Goal: Find specific page/section: Find specific page/section

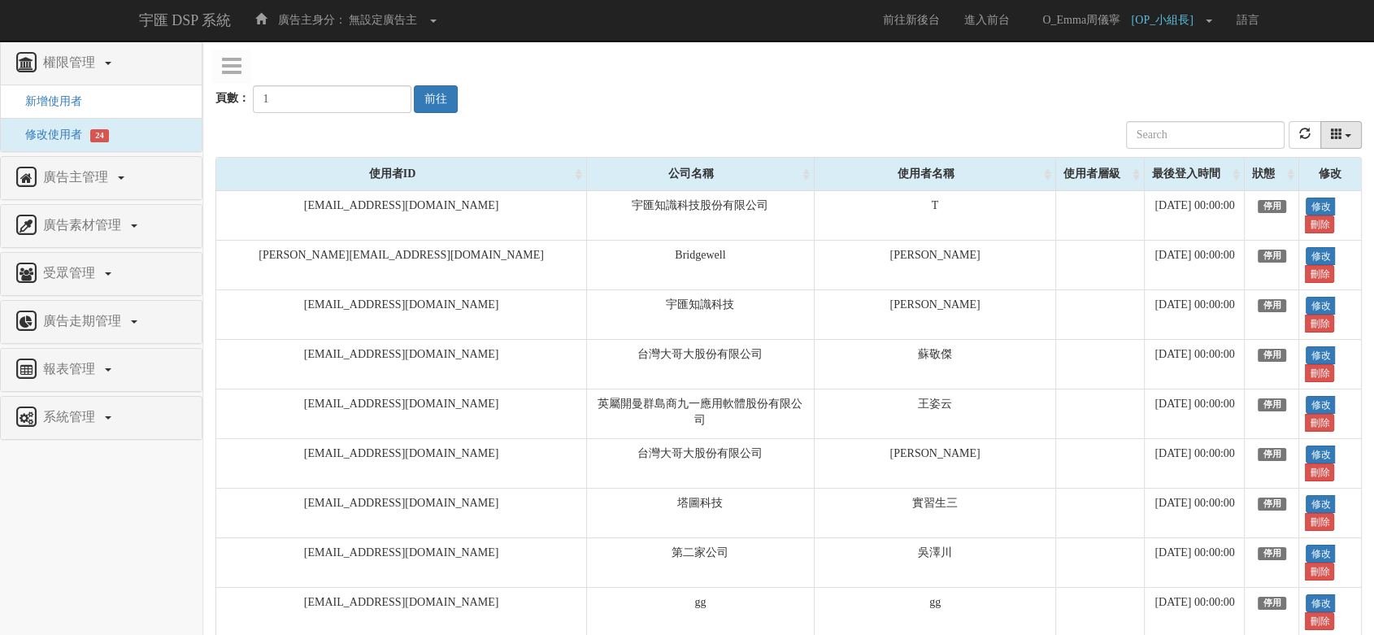
click at [1345, 133] on button "columns" at bounding box center [1341, 135] width 42 height 28
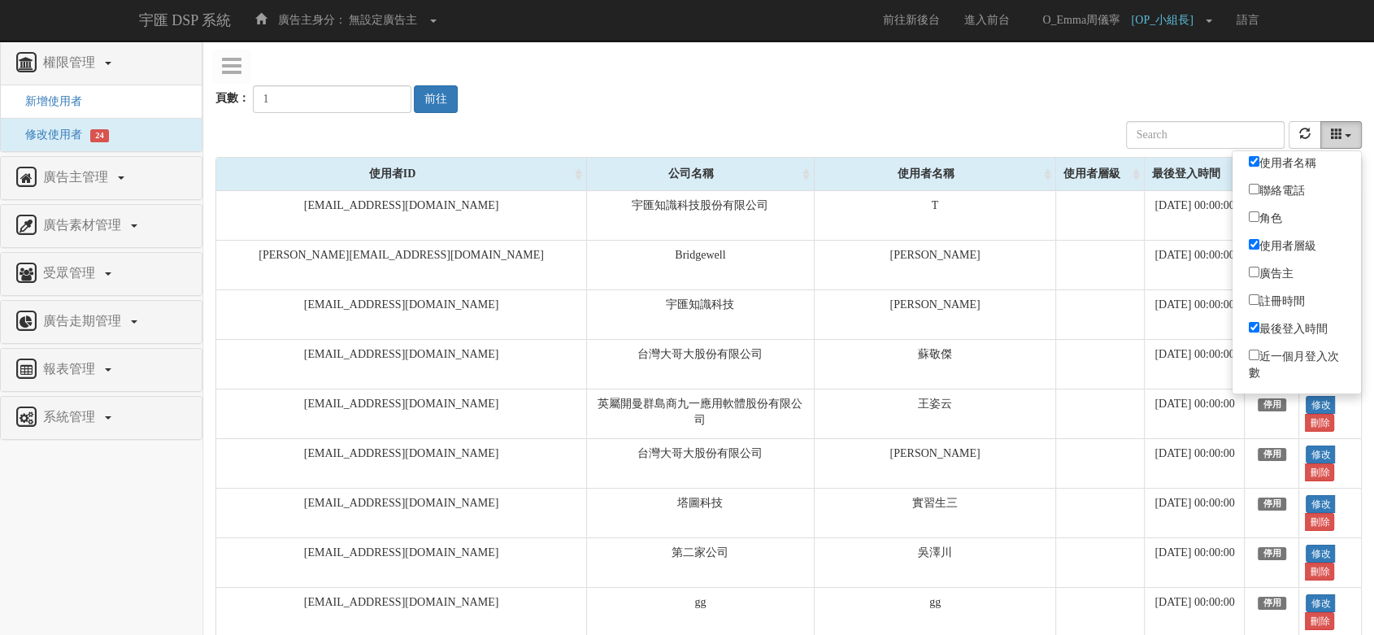
scroll to position [49, 0]
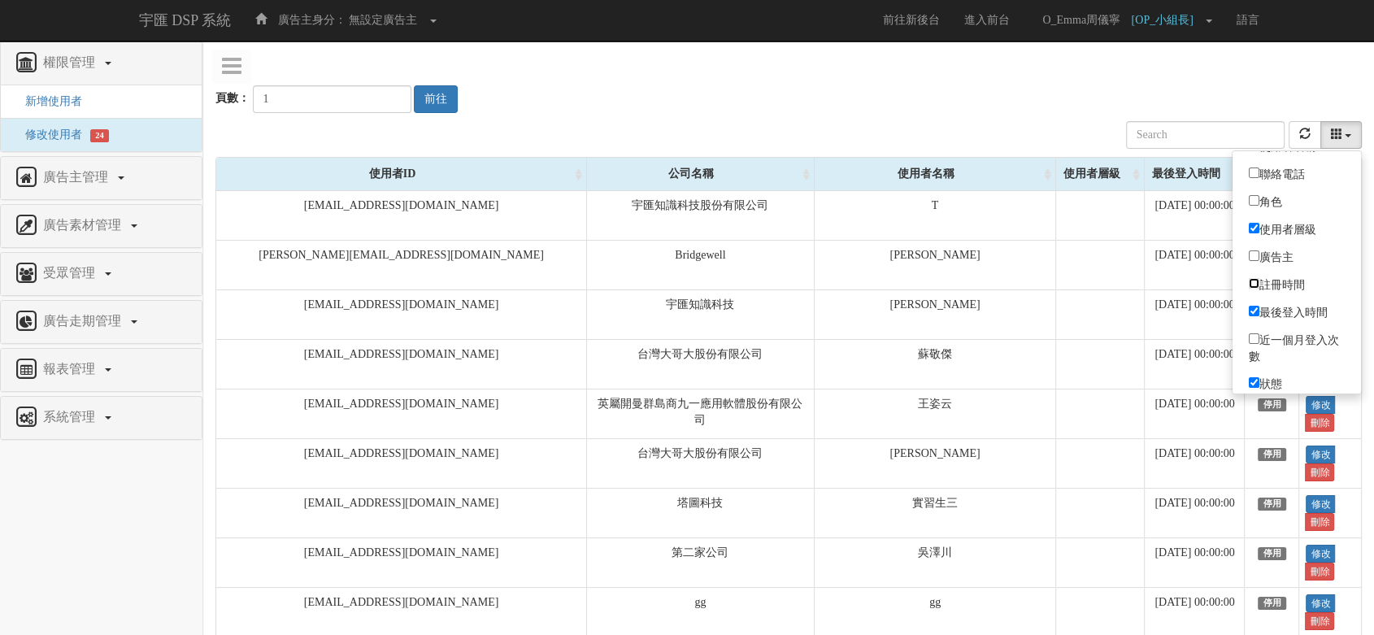
click at [1250, 278] on input "註冊時間" at bounding box center [1254, 283] width 11 height 11
checkbox input "true"
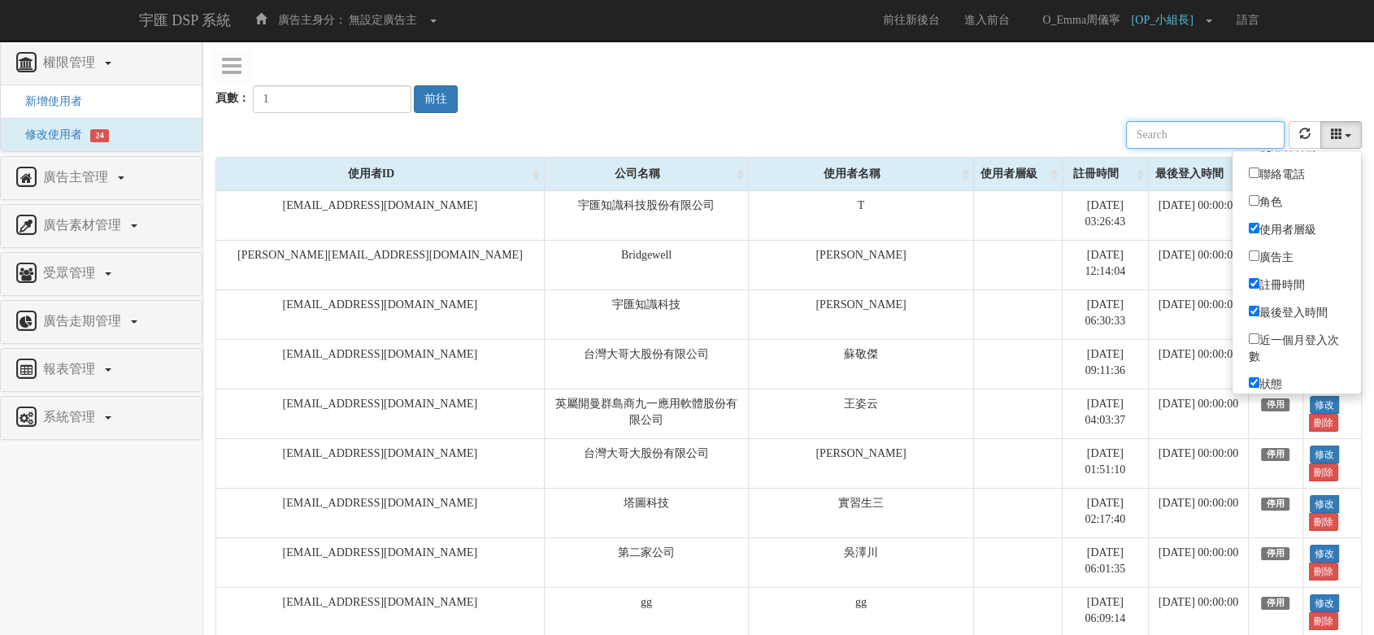
click at [1053, 123] on div "公司名稱 使用者名稱 聯絡電話 角色 使用者層級 廣告主 註冊時間 最後登入時間 近一個月登入次數 狀態" at bounding box center [788, 135] width 1146 height 44
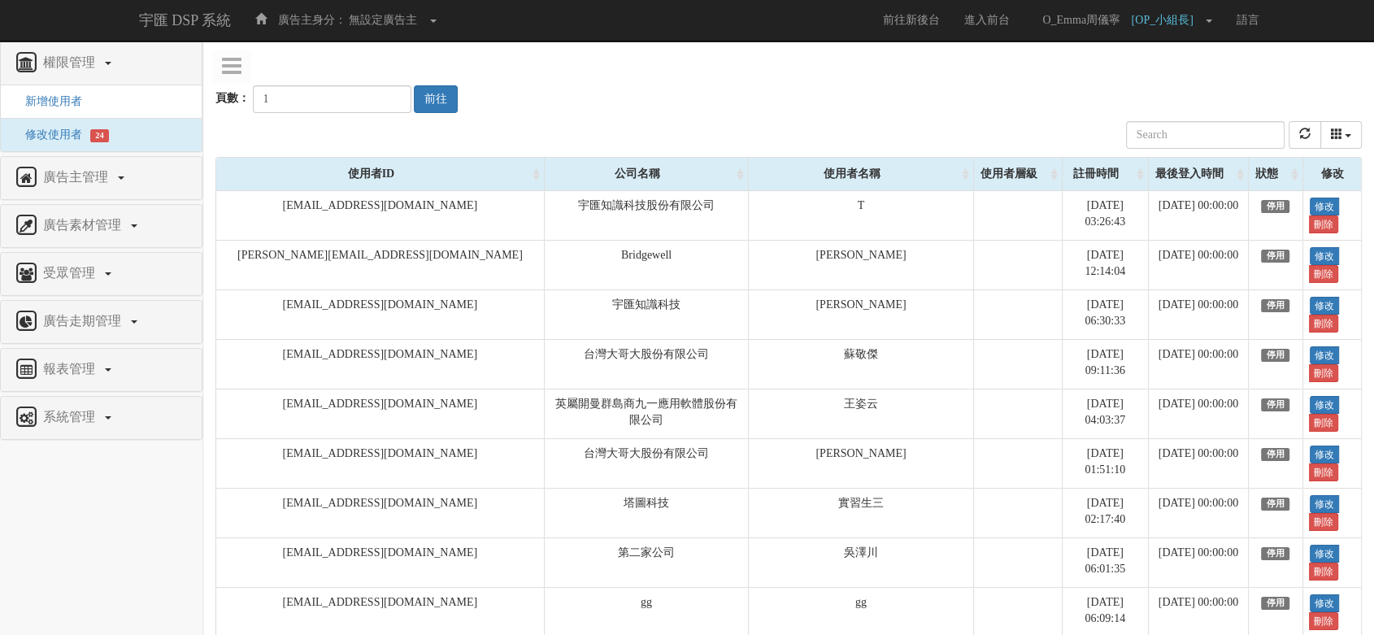
click at [1062, 169] on div "註冊時間" at bounding box center [1104, 174] width 85 height 33
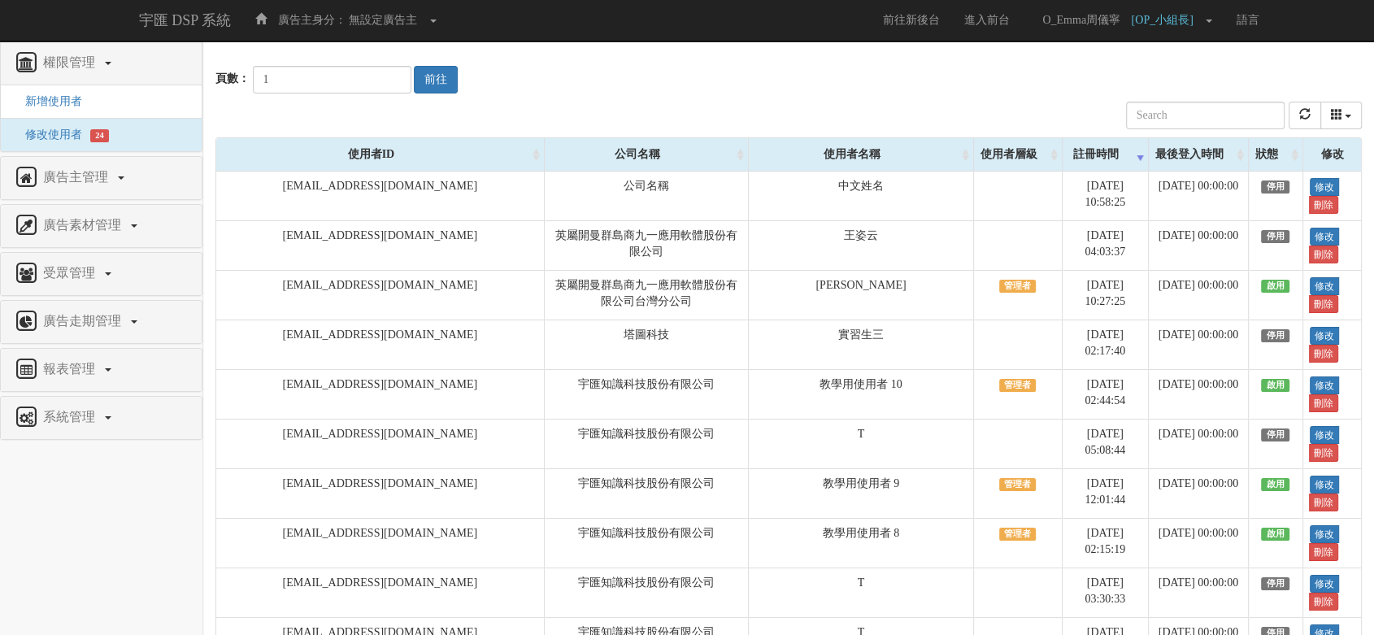
scroll to position [0, 0]
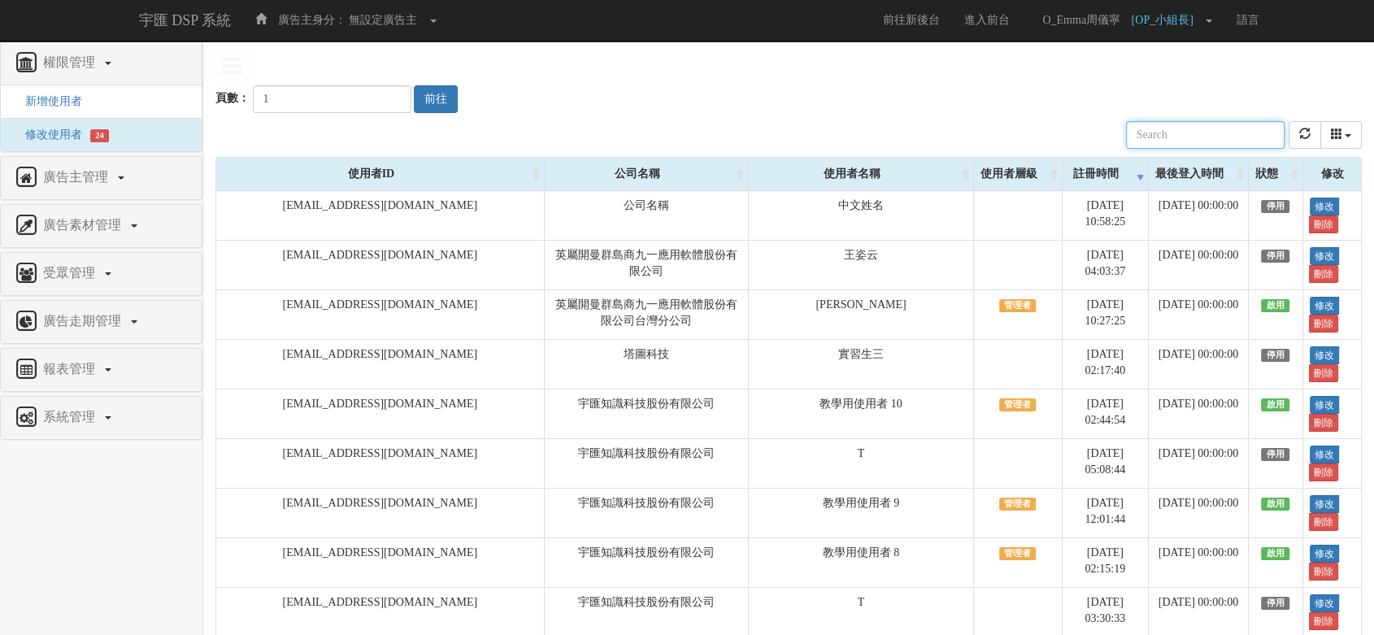
click at [1186, 141] on input "text" at bounding box center [1205, 135] width 159 height 28
type input "f"
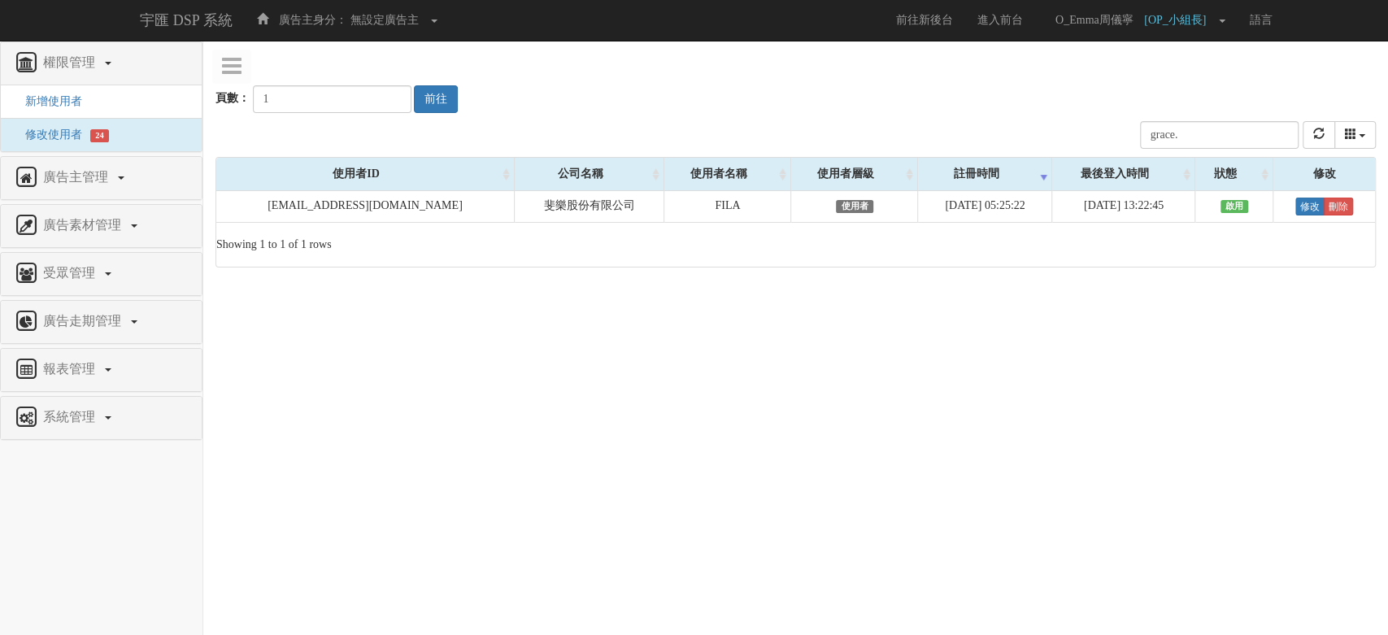
click at [1155, 284] on html "宇匯 DSP 系統 廣告主身分： 無設定廣告主 無設定廣告主 [001] CoreTeam測試用1 [002] CoreTeam測試用2-LineApp [0…" at bounding box center [694, 142] width 1388 height 284
click at [1216, 128] on input "grace." at bounding box center [1219, 135] width 159 height 28
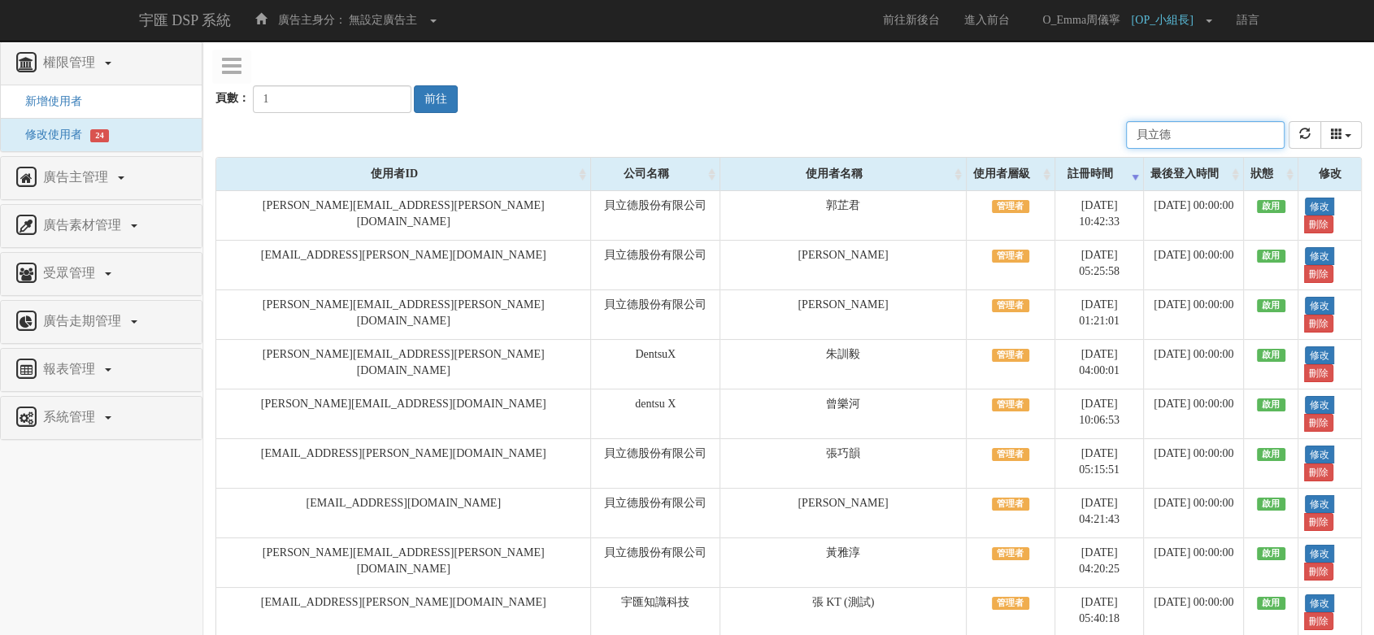
type input "貝立德"
click at [591, 176] on div "公司名稱" at bounding box center [655, 174] width 128 height 33
